Goal: Task Accomplishment & Management: Use online tool/utility

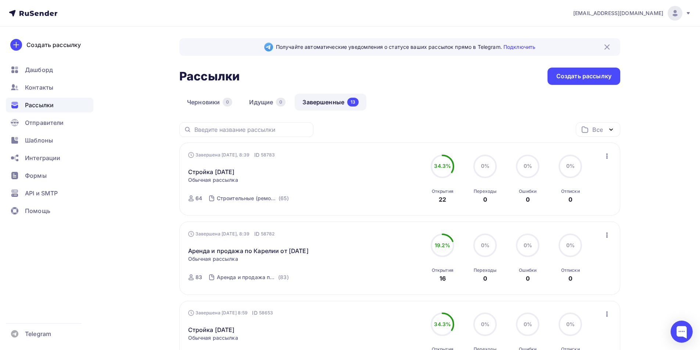
click at [604, 234] on icon "button" at bounding box center [606, 235] width 9 height 9
click at [589, 285] on div "Копировать в новую" at bounding box center [572, 283] width 75 height 9
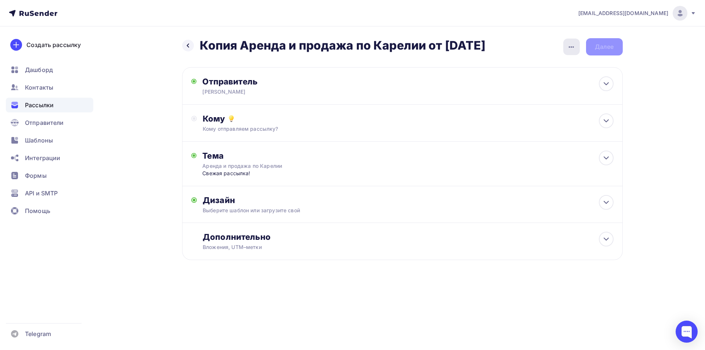
click at [571, 46] on icon "button" at bounding box center [571, 47] width 9 height 9
click at [508, 83] on div "Переименовать рассылку" at bounding box center [532, 84] width 91 height 9
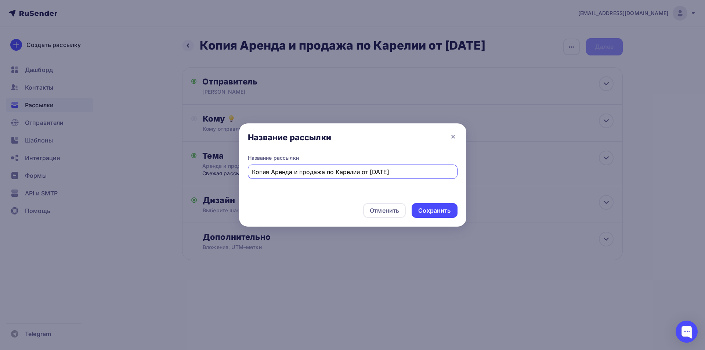
drag, startPoint x: 273, startPoint y: 173, endPoint x: 242, endPoint y: 175, distance: 30.9
click at [242, 175] on div "Название рассылки Копия Аренда и продажа по Карелии от [DATE]" at bounding box center [352, 175] width 227 height 43
click at [357, 171] on input "Аренда и продажа по Карелии от [DATE]" at bounding box center [352, 171] width 201 height 9
click at [355, 172] on input "Аренда и продажа по Карелии от [DATE]" at bounding box center [352, 171] width 201 height 9
type input "Аренда и продажа по Карелии от [DATE]"
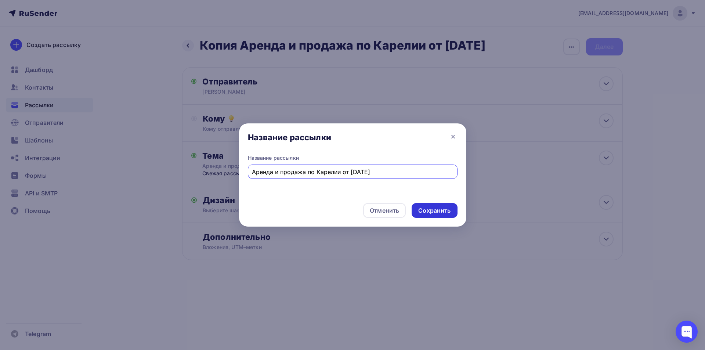
click at [427, 206] on div "Сохранить" at bounding box center [434, 210] width 32 height 8
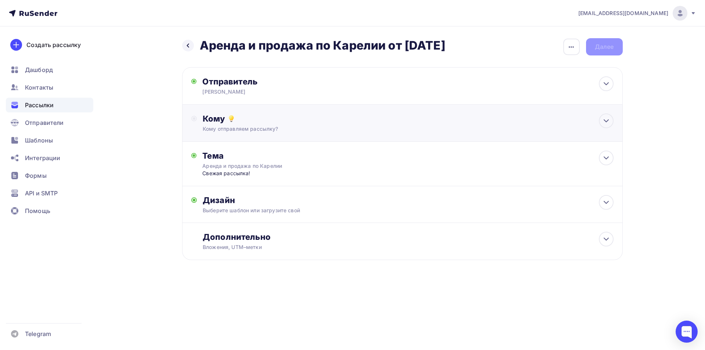
click at [371, 126] on div "Кому отправляем рассылку?" at bounding box center [388, 128] width 370 height 7
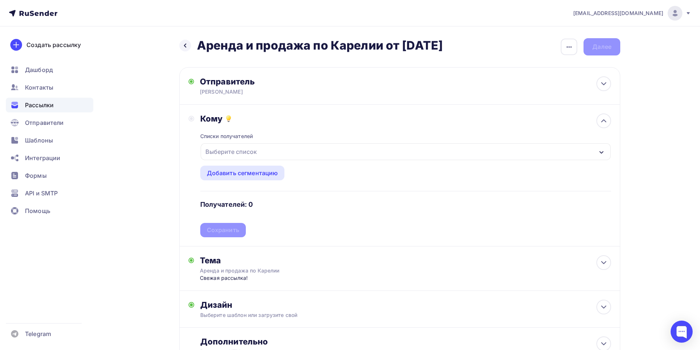
click at [374, 154] on div "Выберите список" at bounding box center [405, 151] width 410 height 17
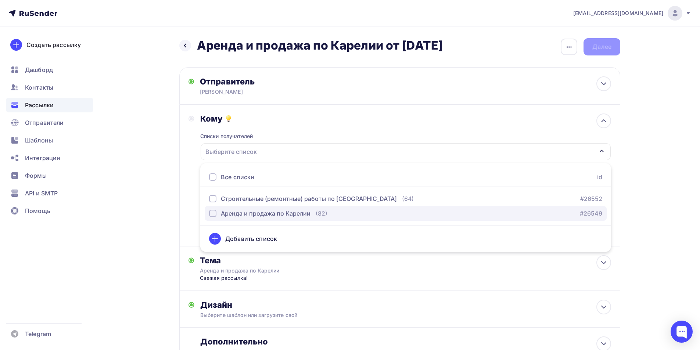
click at [311, 214] on div "Аренда и продажа по Карелии (82)" at bounding box center [268, 213] width 118 height 9
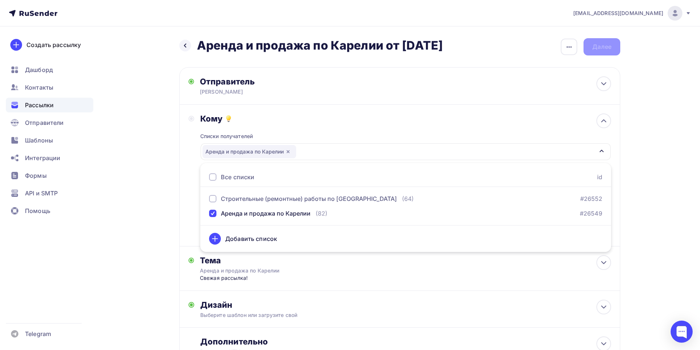
click at [189, 212] on div "Кому Списки получателей Аренда и продажа по Карелии Все списки id Строительные …" at bounding box center [399, 175] width 422 height 124
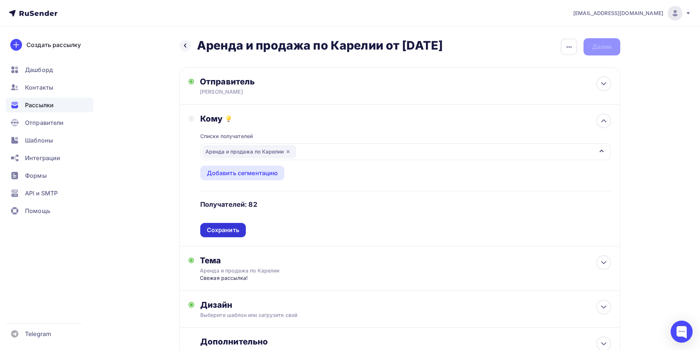
click at [213, 230] on div "Сохранить" at bounding box center [223, 230] width 32 height 8
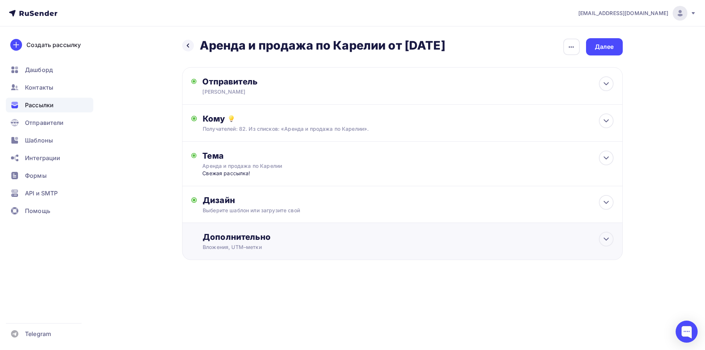
click at [227, 243] on div "Дополнительно Вложения, [GEOGRAPHIC_DATA]–метки Вложения Выгрузка результатов и…" at bounding box center [408, 241] width 411 height 19
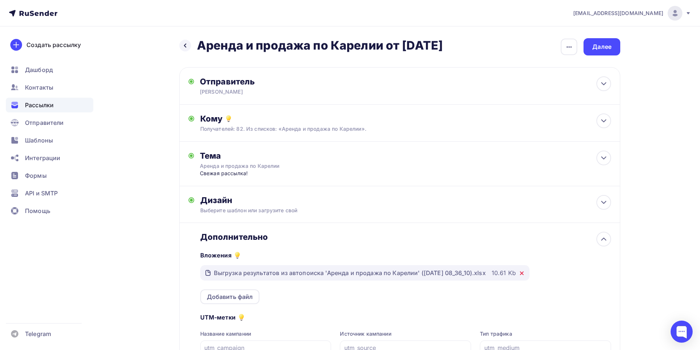
click at [523, 273] on icon at bounding box center [521, 273] width 3 height 3
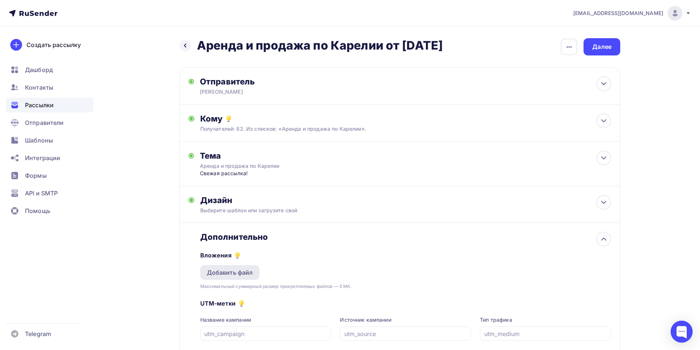
click at [253, 271] on div "Добавить файл" at bounding box center [229, 272] width 59 height 15
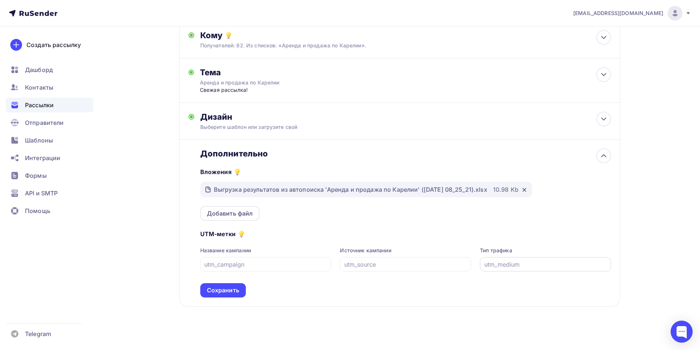
scroll to position [87, 0]
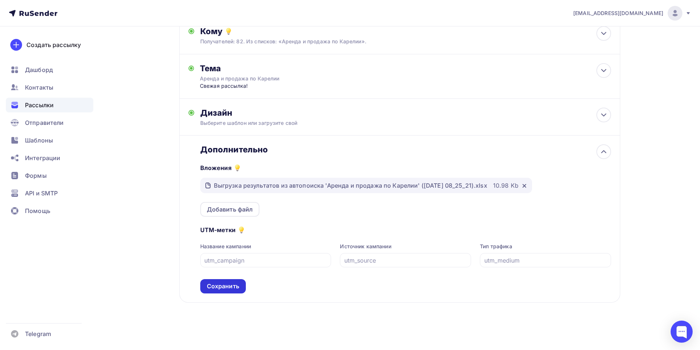
click at [234, 287] on div "Сохранить" at bounding box center [223, 286] width 32 height 8
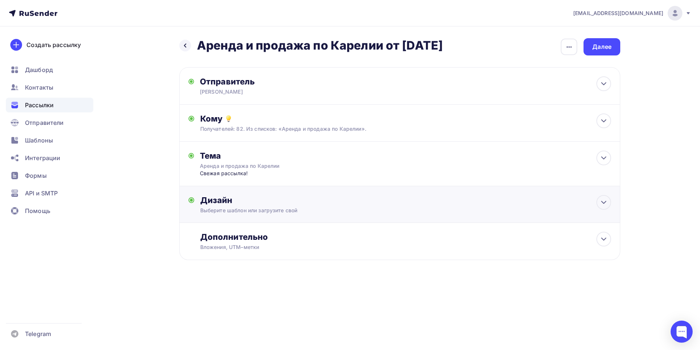
scroll to position [0, 0]
click at [602, 51] on div "Далее" at bounding box center [604, 47] width 19 height 8
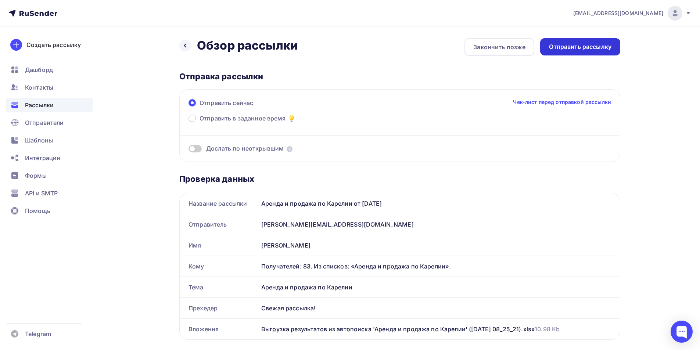
click at [600, 47] on div "Отправить рассылку" at bounding box center [580, 47] width 62 height 8
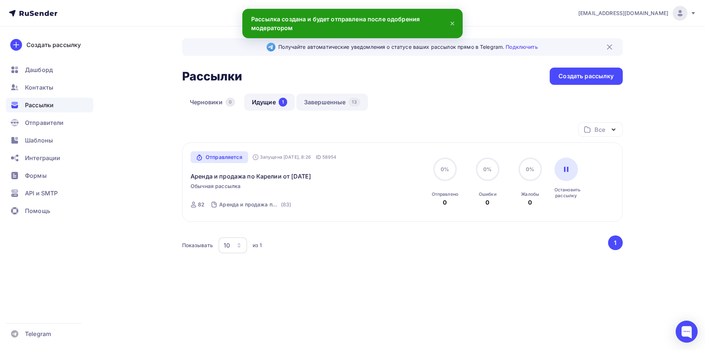
click at [321, 104] on link "Завершенные 13" at bounding box center [332, 102] width 72 height 17
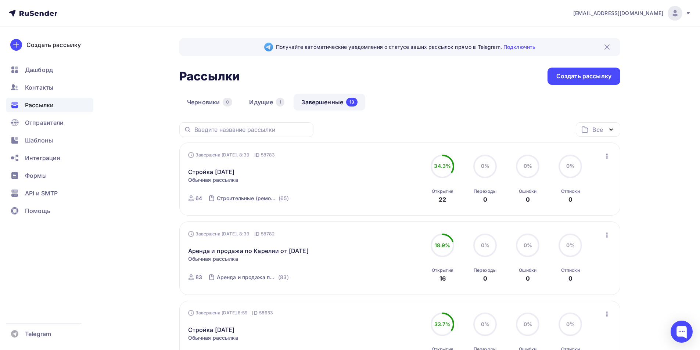
click at [606, 156] on icon "button" at bounding box center [606, 155] width 1 height 5
click at [597, 206] on div "Копировать в новую" at bounding box center [572, 204] width 75 height 9
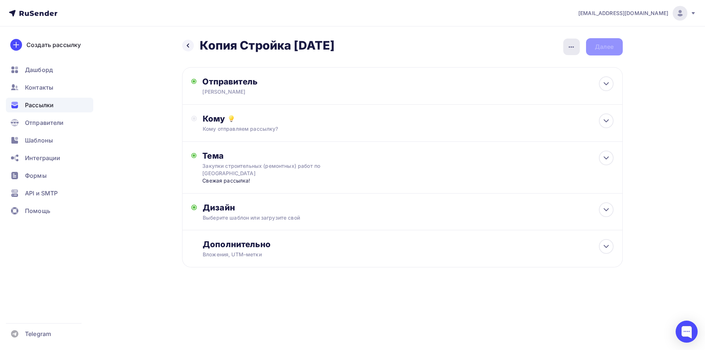
click at [568, 41] on div "button" at bounding box center [571, 47] width 17 height 17
click at [510, 83] on div "Переименовать рассылку" at bounding box center [532, 84] width 91 height 9
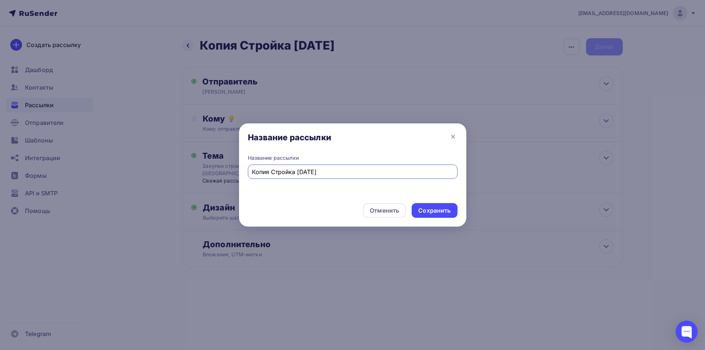
drag, startPoint x: 271, startPoint y: 174, endPoint x: 241, endPoint y: 178, distance: 30.4
click at [241, 178] on div "Название рассылки Копия Стройка [DATE]" at bounding box center [352, 175] width 227 height 43
click at [284, 171] on input "Стройка [DATE]" at bounding box center [352, 171] width 201 height 9
type input "Стройка [DATE]"
click at [430, 212] on div "Сохранить" at bounding box center [434, 210] width 32 height 8
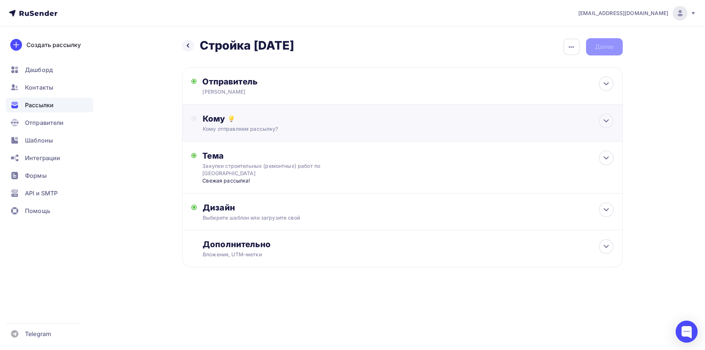
click at [376, 122] on div "Кому" at bounding box center [408, 118] width 411 height 10
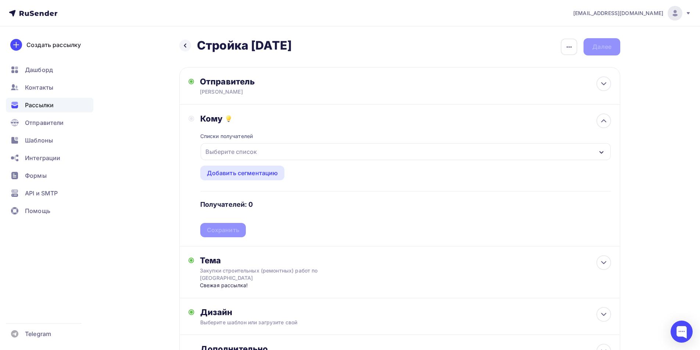
click at [295, 153] on div "Выберите список" at bounding box center [405, 151] width 410 height 17
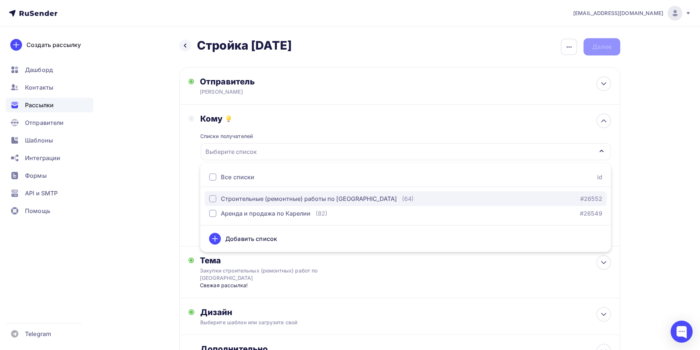
click at [286, 201] on div "Строительные (ремонтные) работы по [GEOGRAPHIC_DATA]" at bounding box center [309, 198] width 176 height 9
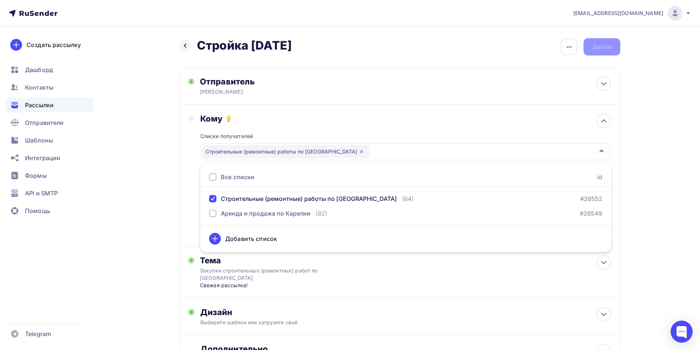
click at [190, 207] on div "Кому Списки получателей Строительные (ремонтные) работы по [GEOGRAPHIC_DATA] Вс…" at bounding box center [399, 175] width 422 height 124
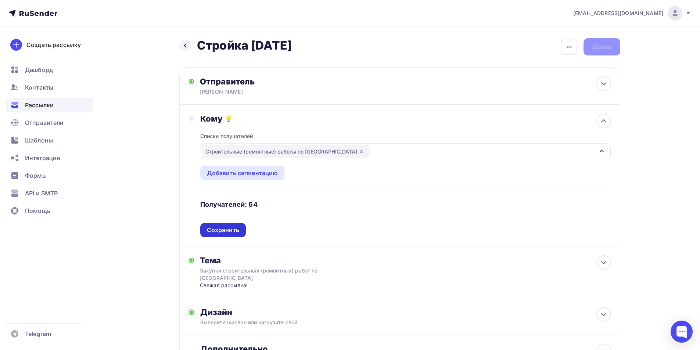
click at [224, 231] on div "Сохранить" at bounding box center [223, 230] width 32 height 8
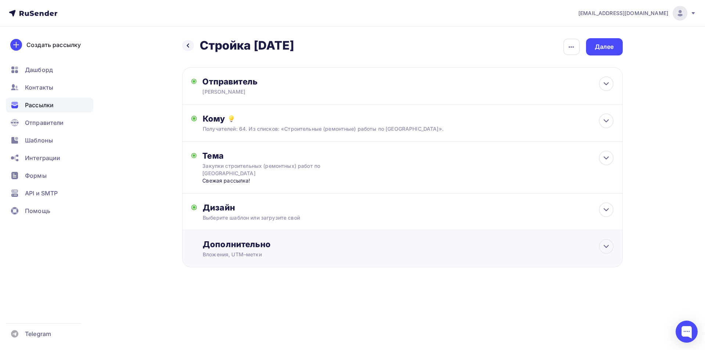
click at [235, 248] on div "Дополнительно" at bounding box center [408, 244] width 411 height 10
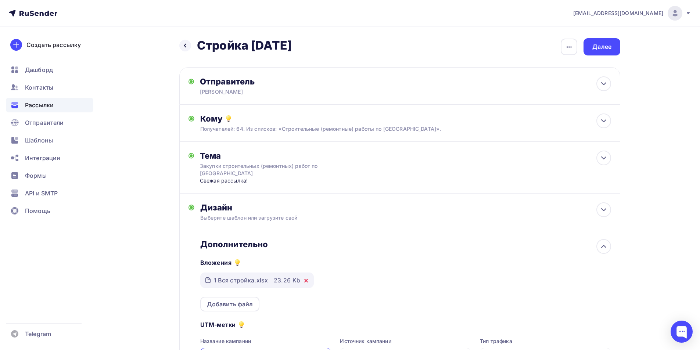
click at [305, 280] on icon at bounding box center [305, 280] width 3 height 3
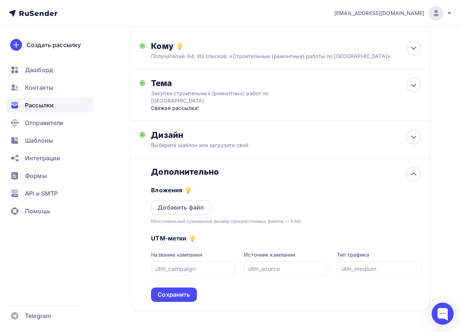
scroll to position [73, 0]
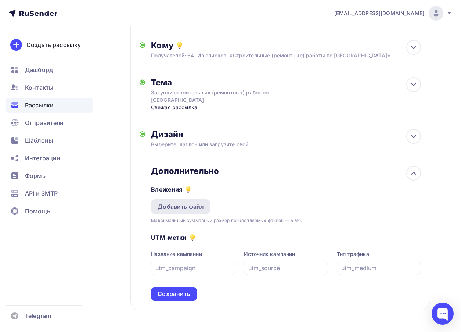
click at [188, 206] on div "Добавить файл" at bounding box center [181, 206] width 46 height 9
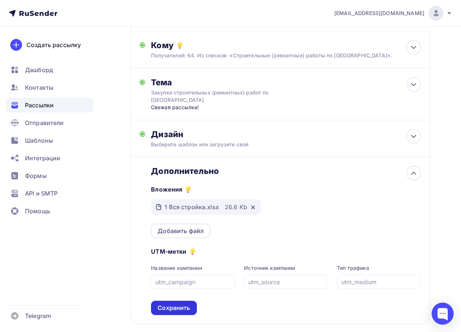
click at [173, 312] on div "Сохранить" at bounding box center [174, 307] width 46 height 14
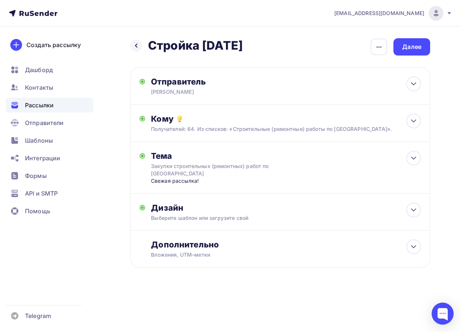
scroll to position [0, 0]
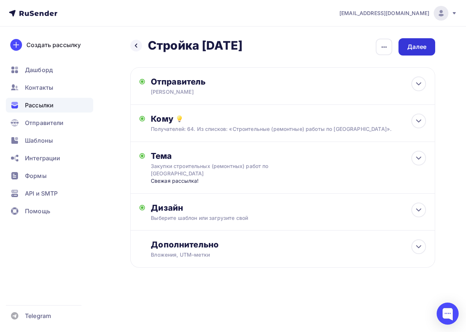
click at [420, 50] on div "Далее" at bounding box center [417, 47] width 19 height 8
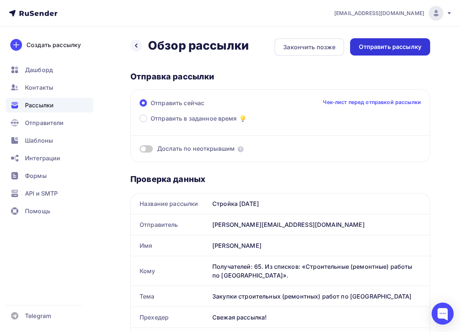
click at [408, 47] on div "Отправить рассылку" at bounding box center [390, 47] width 62 height 8
